Goal: Task Accomplishment & Management: Use online tool/utility

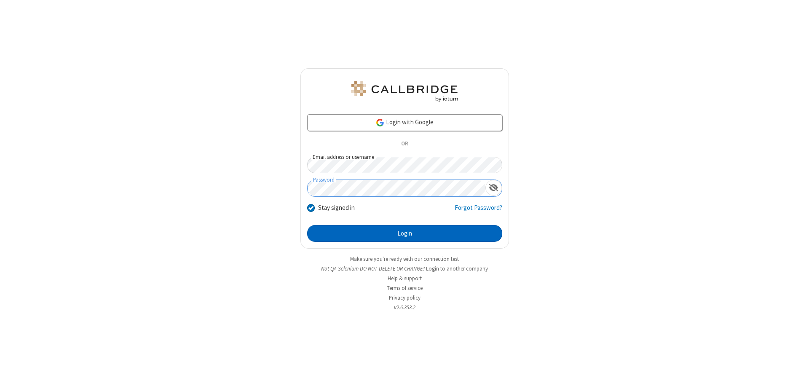
click at [405, 234] on button "Login" at bounding box center [404, 233] width 195 height 17
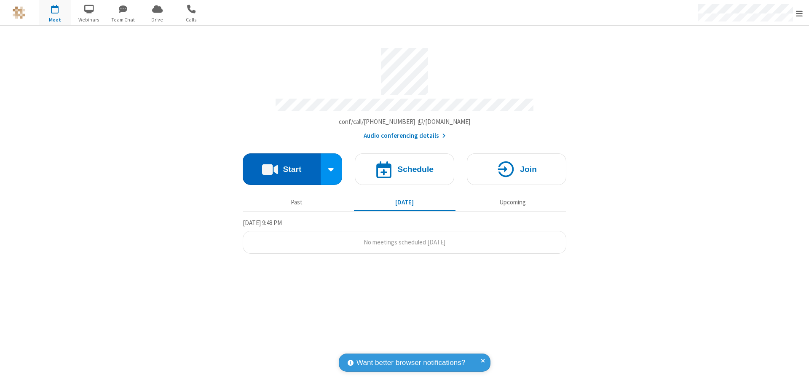
click at [282, 165] on button "Start" at bounding box center [282, 169] width 78 height 32
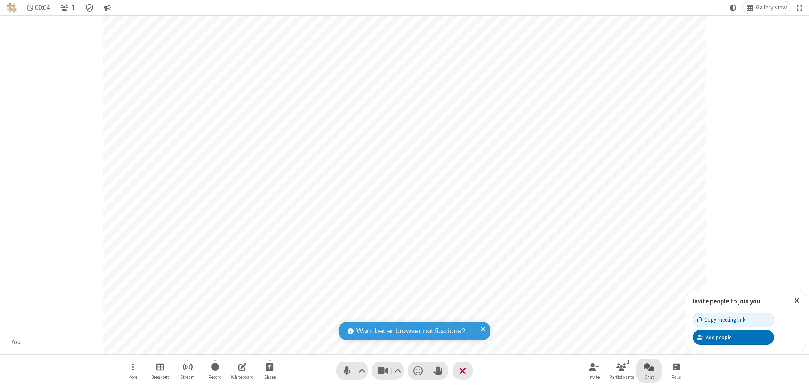
click at [649, 367] on span "Open chat" at bounding box center [649, 367] width 10 height 11
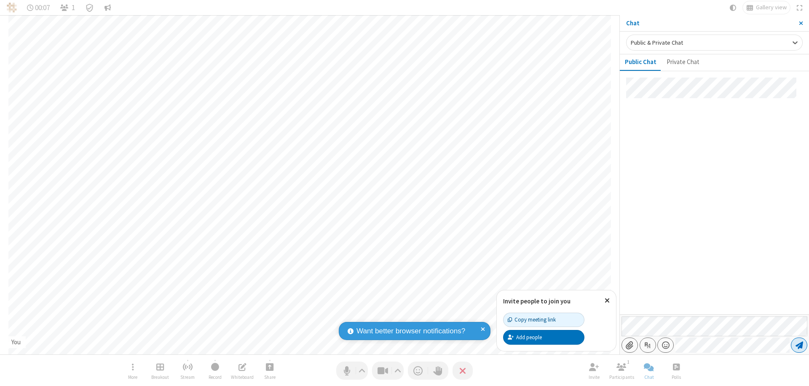
click at [799, 345] on span "Send message" at bounding box center [800, 345] width 8 height 8
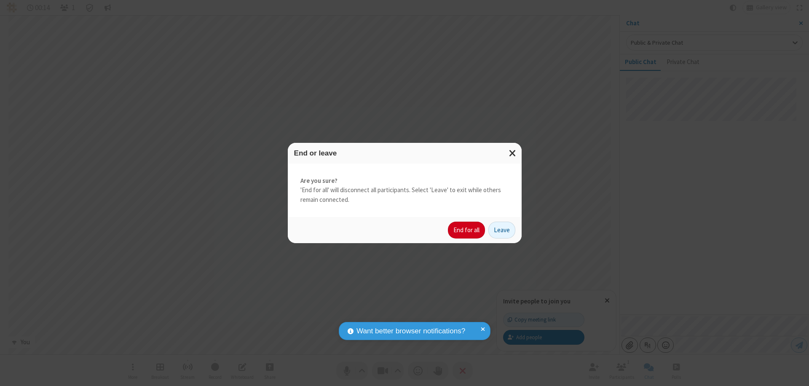
click at [467, 230] on button "End for all" at bounding box center [466, 230] width 37 height 17
